Goal: Task Accomplishment & Management: Manage account settings

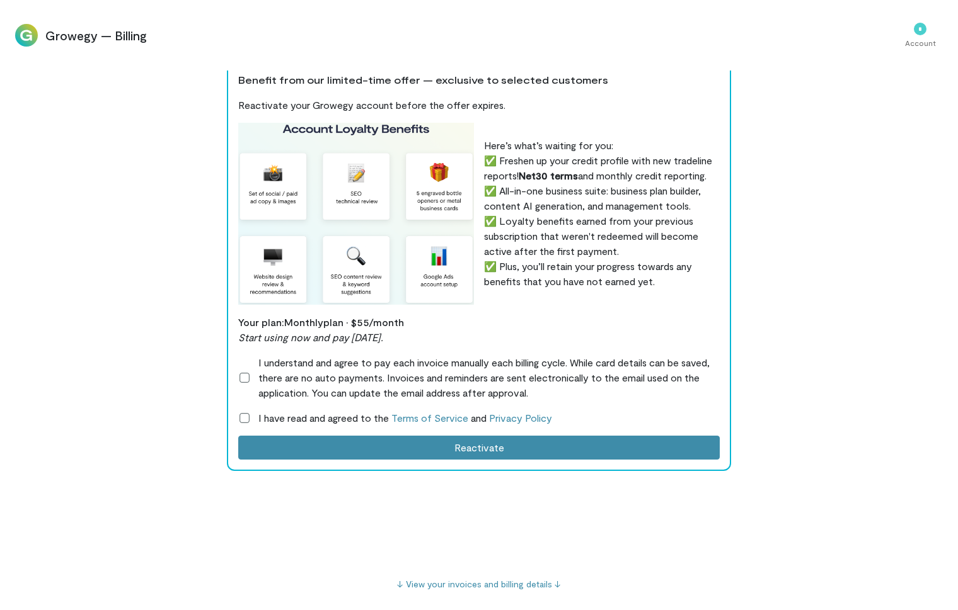
scroll to position [9, 0]
click at [245, 379] on icon at bounding box center [244, 378] width 13 height 13
click at [241, 418] on icon at bounding box center [244, 418] width 13 height 13
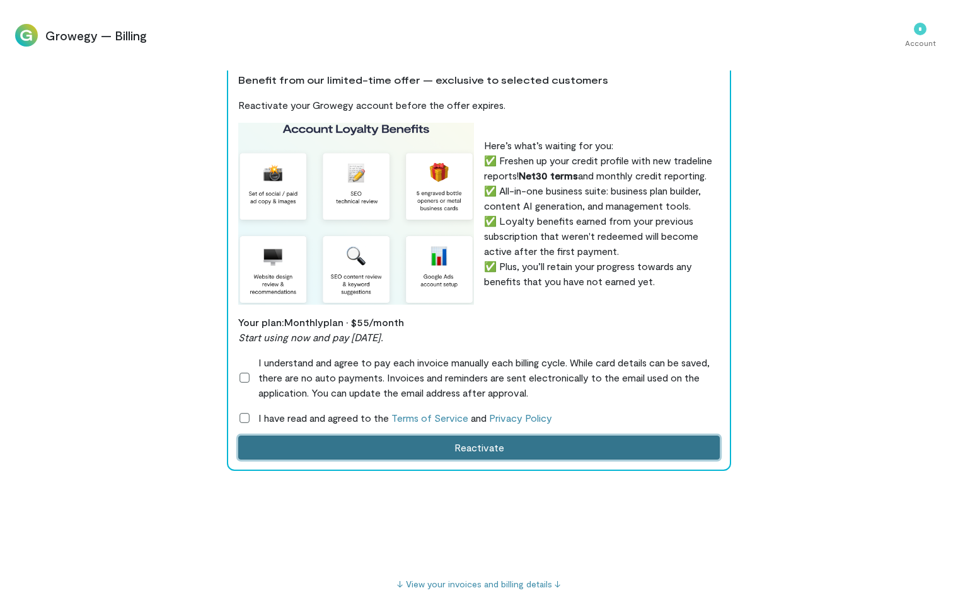
click at [461, 449] on button "Reactivate" at bounding box center [478, 448] width 481 height 24
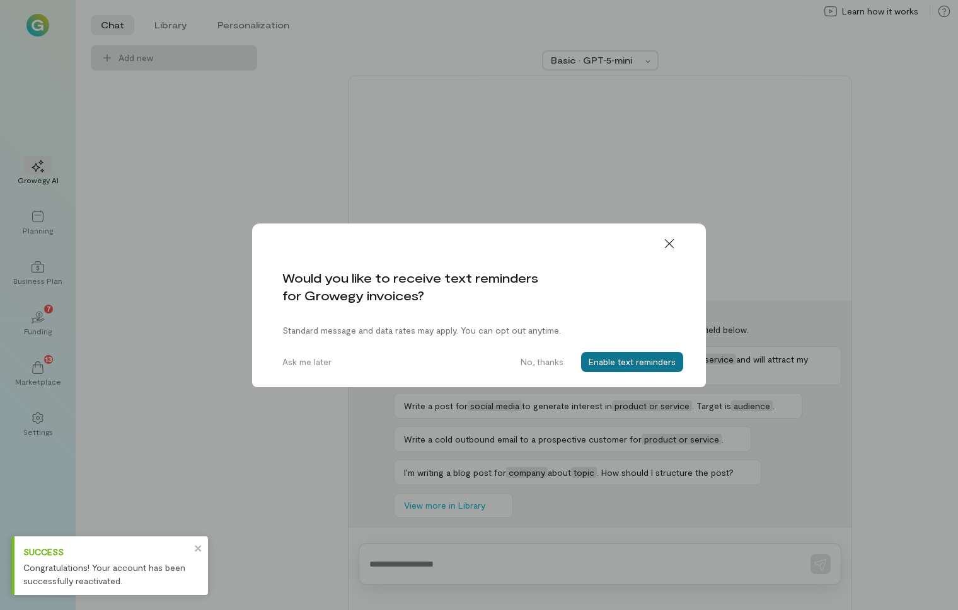
click at [631, 362] on button "Enable text reminders" at bounding box center [632, 362] width 102 height 20
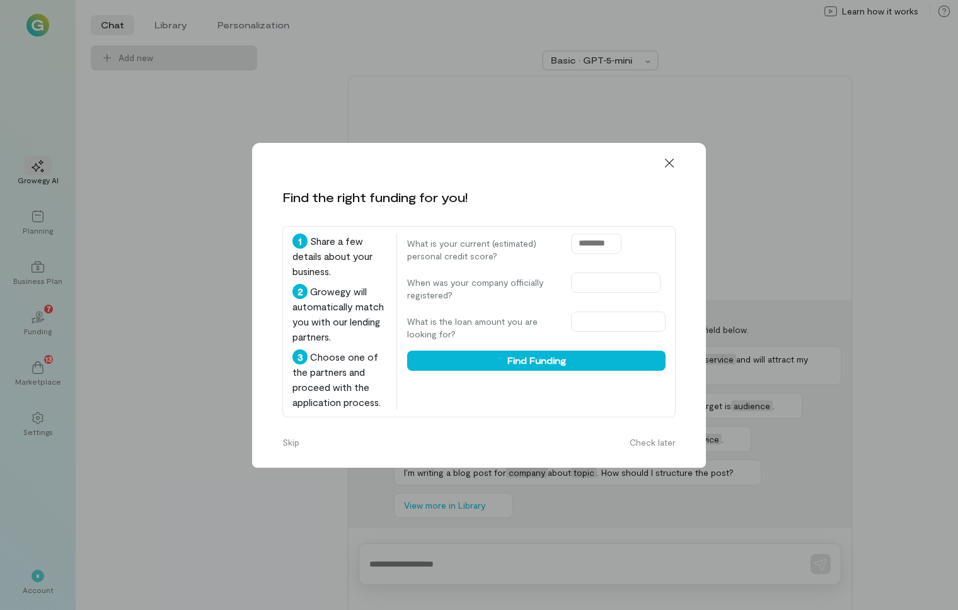
drag, startPoint x: 579, startPoint y: 246, endPoint x: 639, endPoint y: 250, distance: 60.6
click at [639, 250] on div "What is your current (estimated) personal credit score?" at bounding box center [536, 248] width 258 height 29
type input "***"
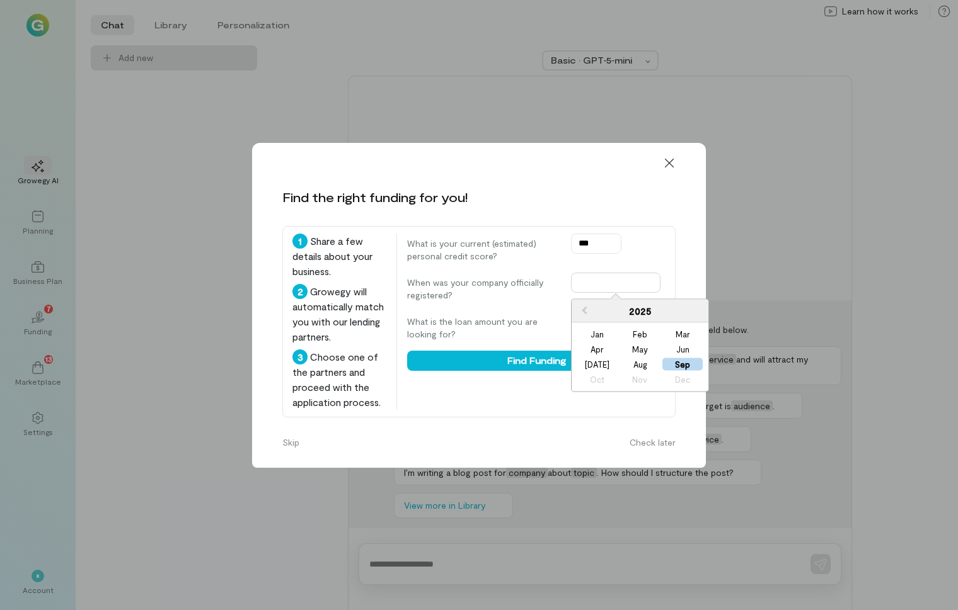
click at [619, 280] on input "text" at bounding box center [615, 283] width 89 height 20
click at [584, 309] on span "Previous Year" at bounding box center [584, 310] width 0 height 13
click at [604, 348] on div "Apr" at bounding box center [596, 349] width 40 height 13
type input "**********"
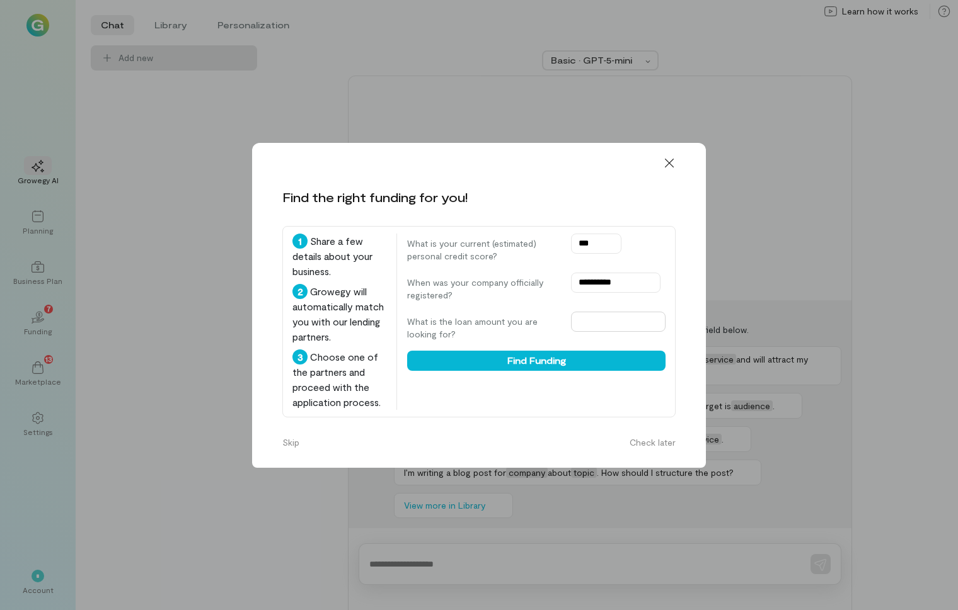
click at [599, 326] on input "text" at bounding box center [618, 322] width 95 height 20
type input "******"
click at [539, 360] on button "Find Funding" at bounding box center [536, 361] width 258 height 20
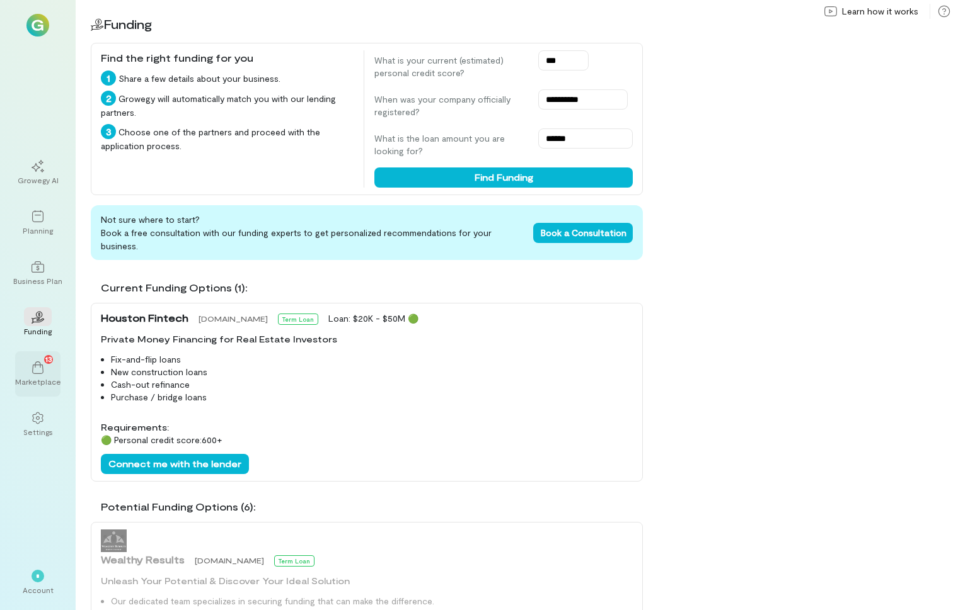
click at [32, 369] on icon at bounding box center [38, 368] width 13 height 13
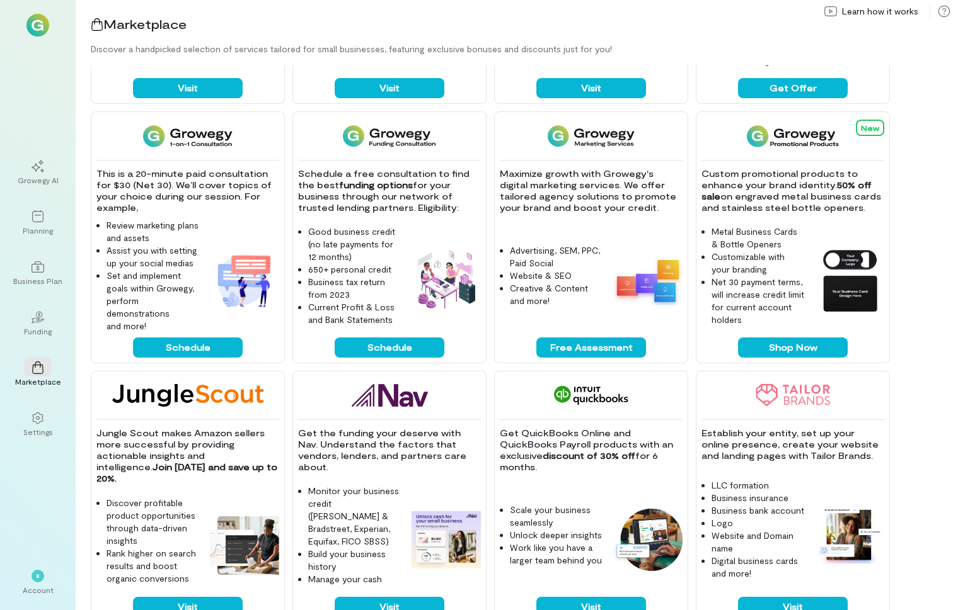
scroll to position [289, 0]
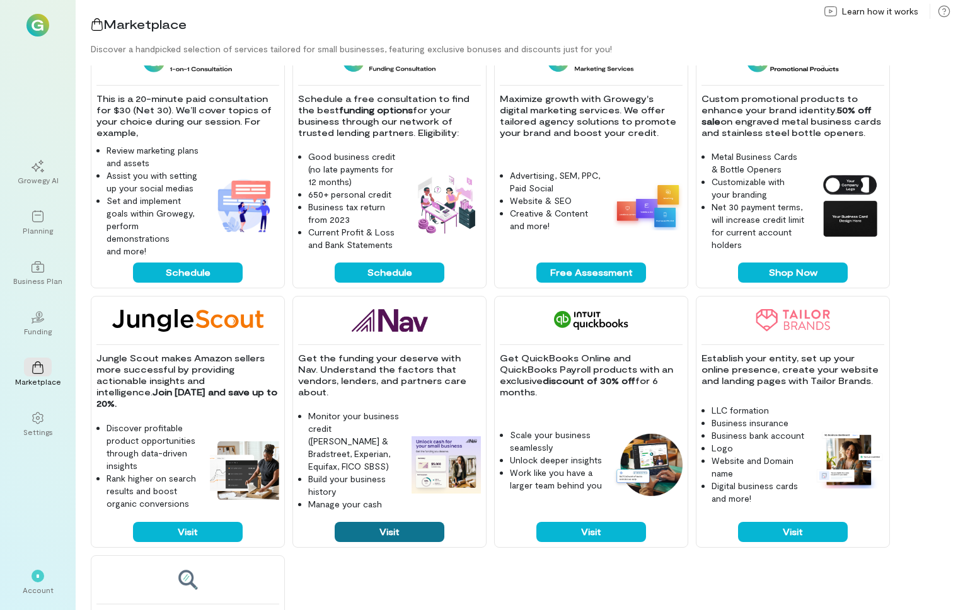
click at [377, 530] on button "Visit" at bounding box center [390, 532] width 110 height 20
click at [40, 279] on div "Business Plan" at bounding box center [37, 281] width 49 height 10
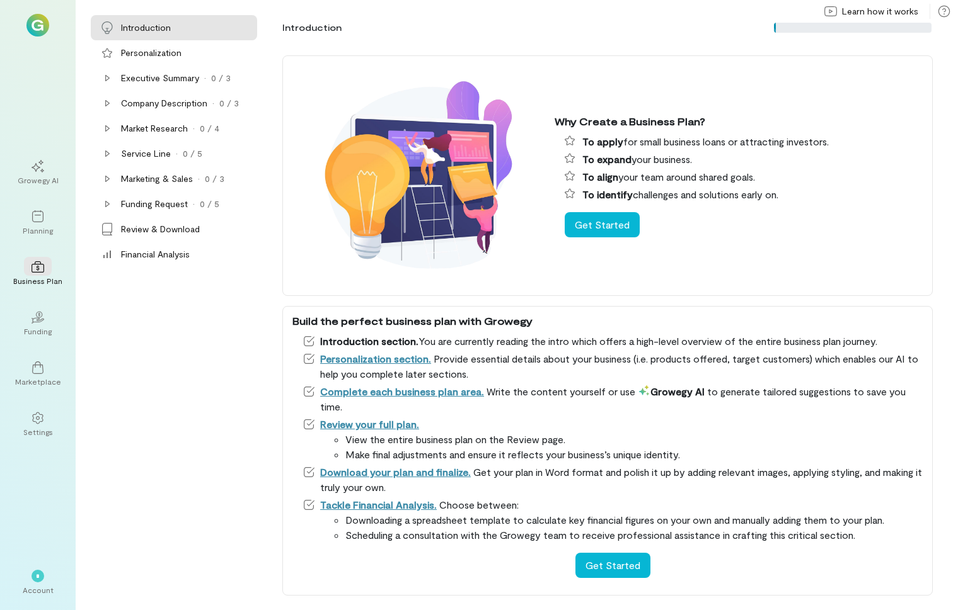
scroll to position [1, 0]
click at [38, 224] on div at bounding box center [38, 216] width 28 height 19
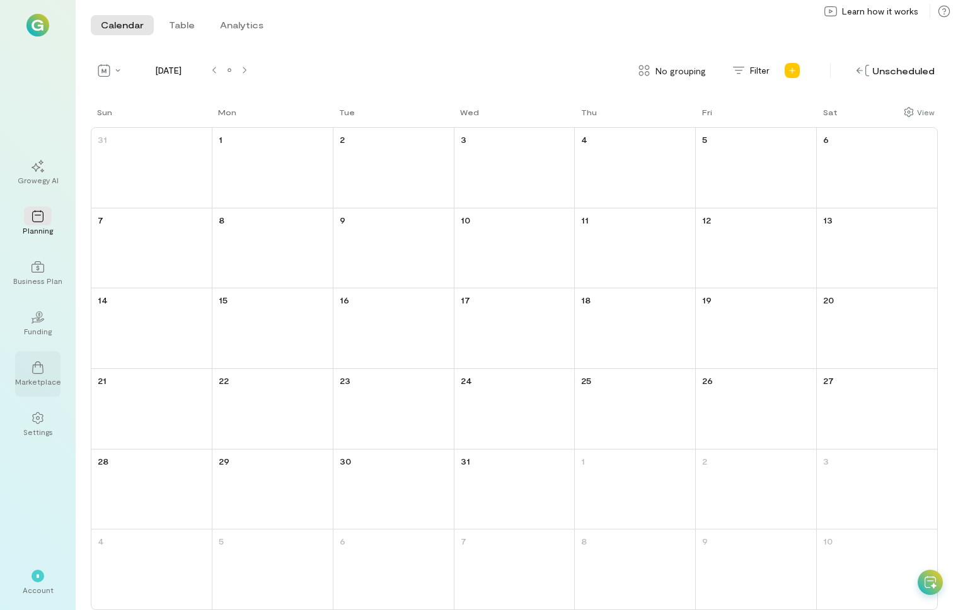
click at [47, 377] on div "Marketplace" at bounding box center [38, 382] width 46 height 10
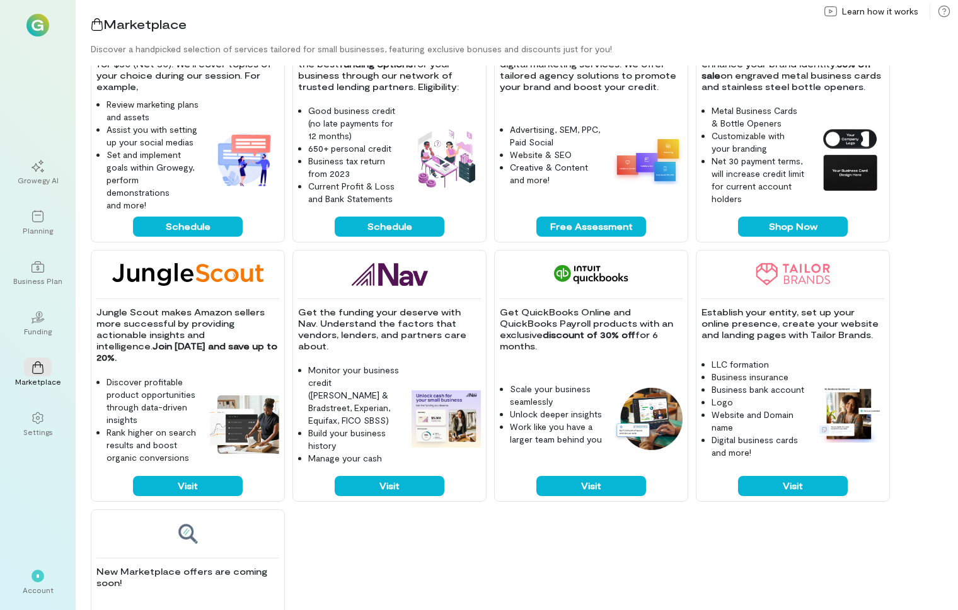
scroll to position [501, 0]
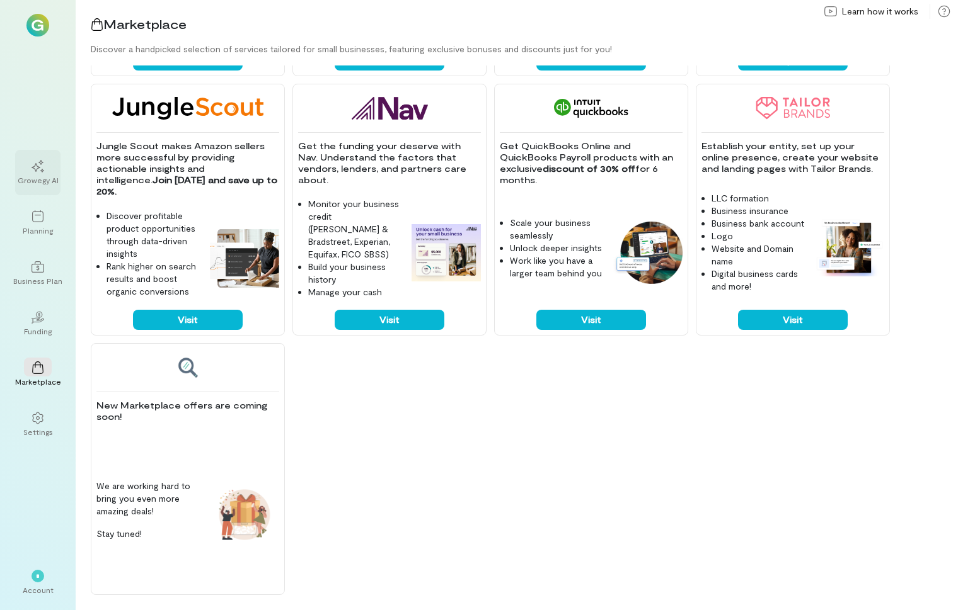
click at [38, 179] on div "Growegy AI" at bounding box center [38, 180] width 41 height 10
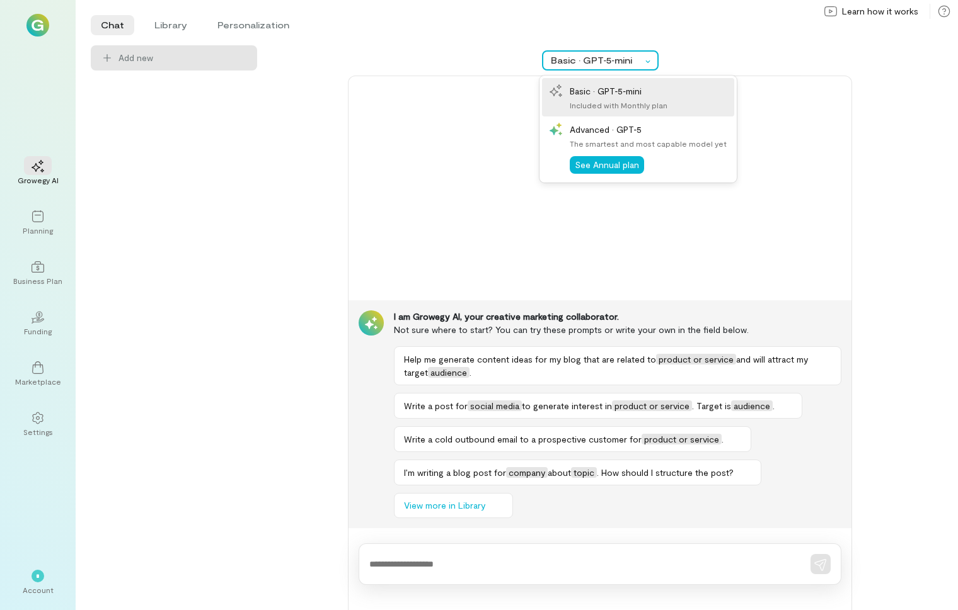
click at [639, 59] on div "Basic · GPT‑5‑mini" at bounding box center [596, 60] width 91 height 13
click at [608, 129] on div "Advanced · GPT‑5" at bounding box center [648, 129] width 157 height 13
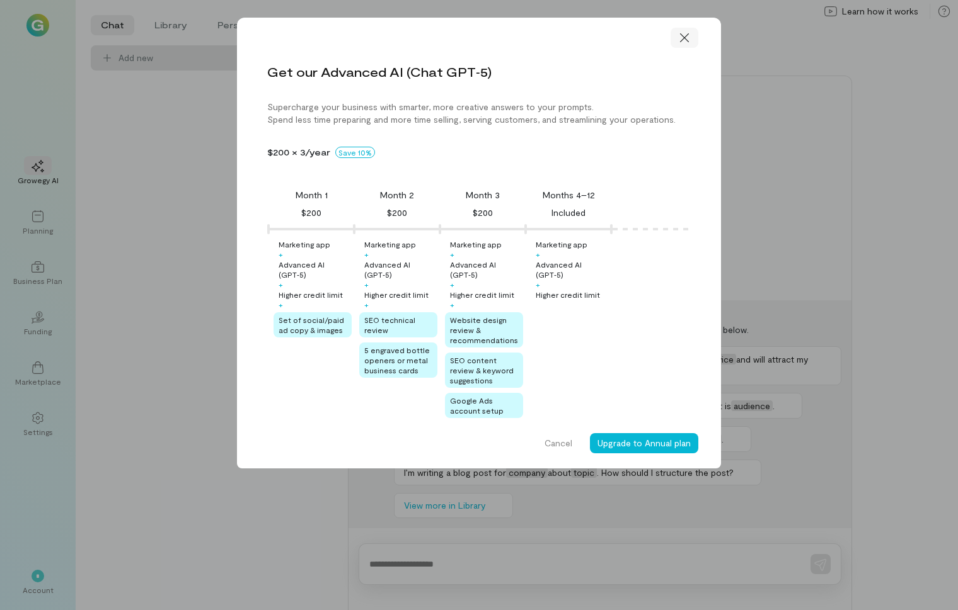
click at [678, 39] on icon at bounding box center [684, 38] width 13 height 13
